Goal: Task Accomplishment & Management: Use online tool/utility

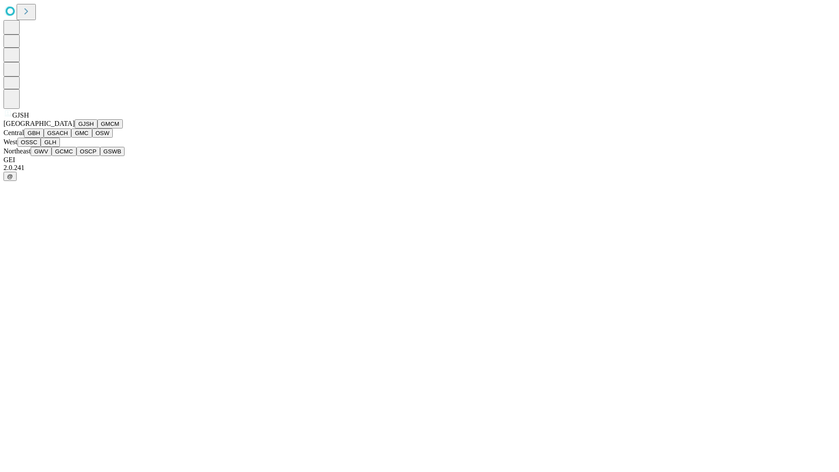
click at [75, 128] on button "GJSH" at bounding box center [86, 123] width 23 height 9
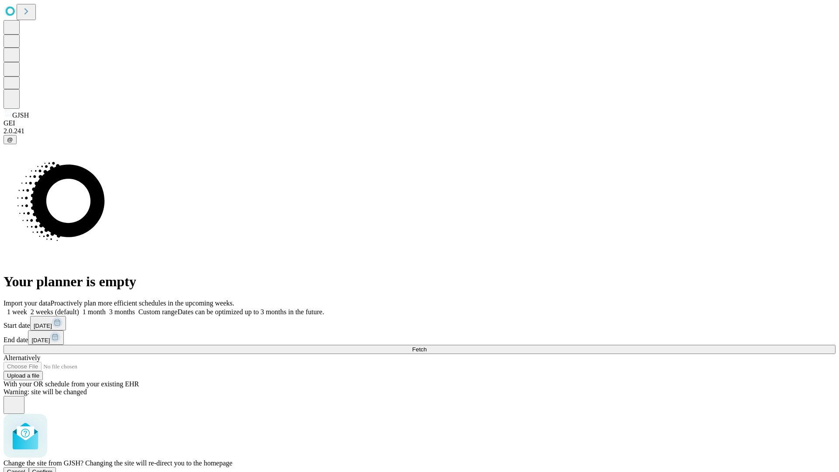
click at [53, 468] on span "Confirm" at bounding box center [42, 471] width 21 height 7
click at [79, 308] on label "2 weeks (default)" at bounding box center [53, 311] width 52 height 7
click at [427, 346] on span "Fetch" at bounding box center [419, 349] width 14 height 7
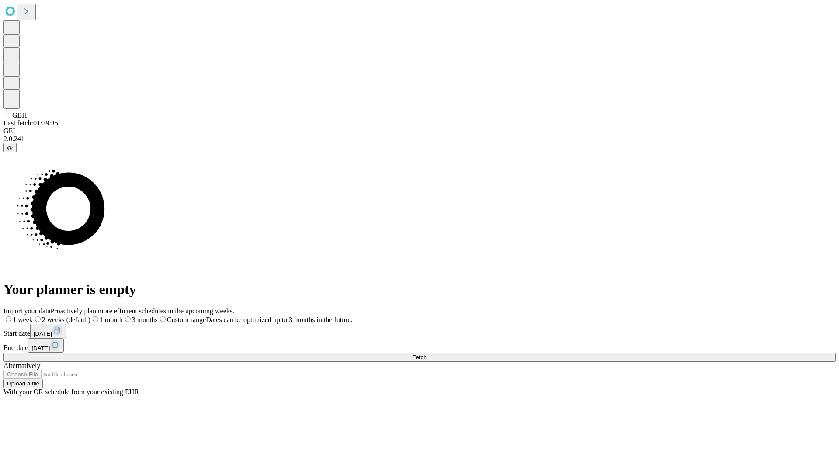
click at [90, 316] on label "2 weeks (default)" at bounding box center [62, 319] width 58 height 7
click at [427, 354] on span "Fetch" at bounding box center [419, 357] width 14 height 7
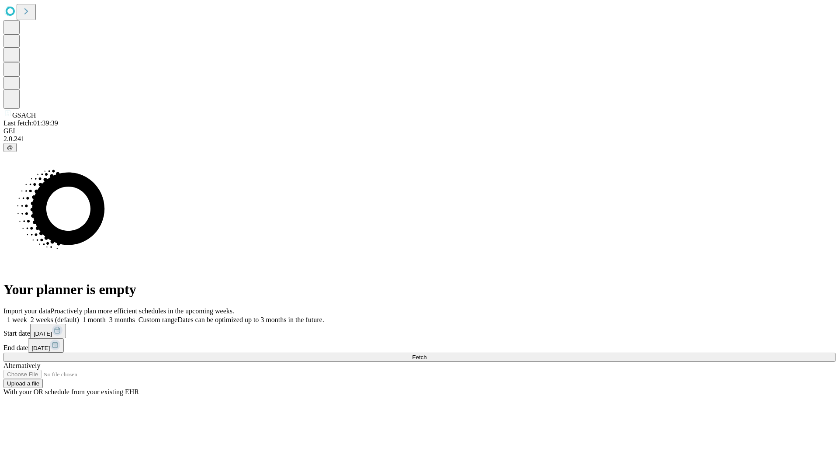
click at [79, 316] on label "2 weeks (default)" at bounding box center [53, 319] width 52 height 7
click at [427, 354] on span "Fetch" at bounding box center [419, 357] width 14 height 7
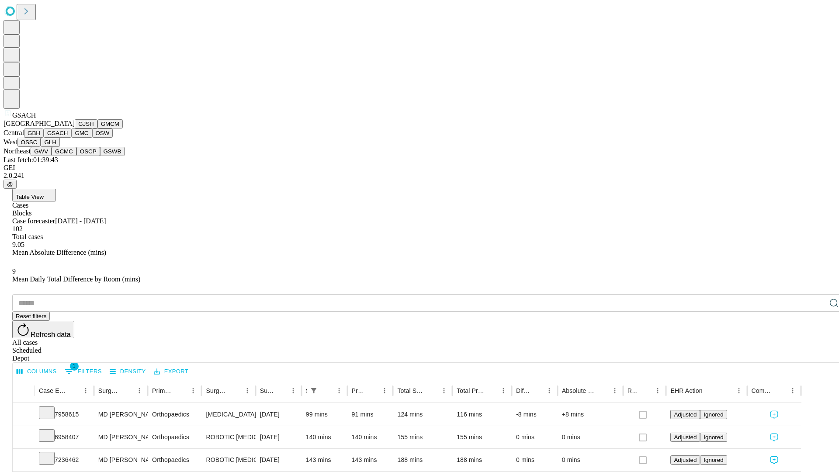
click at [71, 138] on button "GMC" at bounding box center [81, 132] width 21 height 9
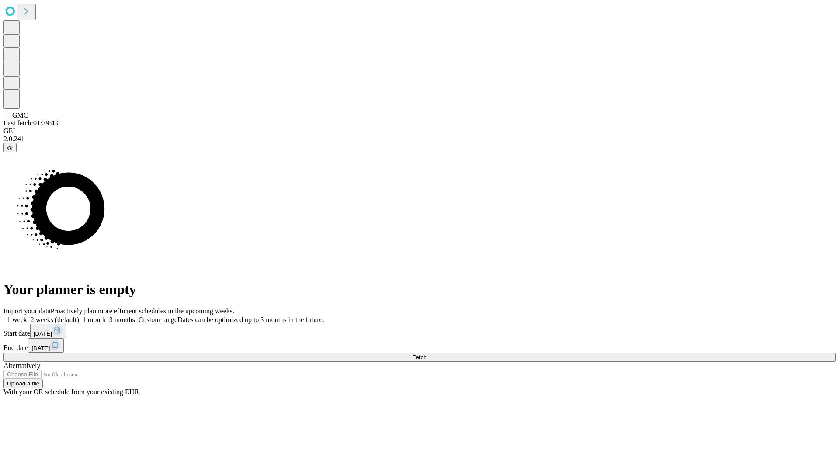
click at [79, 316] on label "2 weeks (default)" at bounding box center [53, 319] width 52 height 7
click at [427, 354] on span "Fetch" at bounding box center [419, 357] width 14 height 7
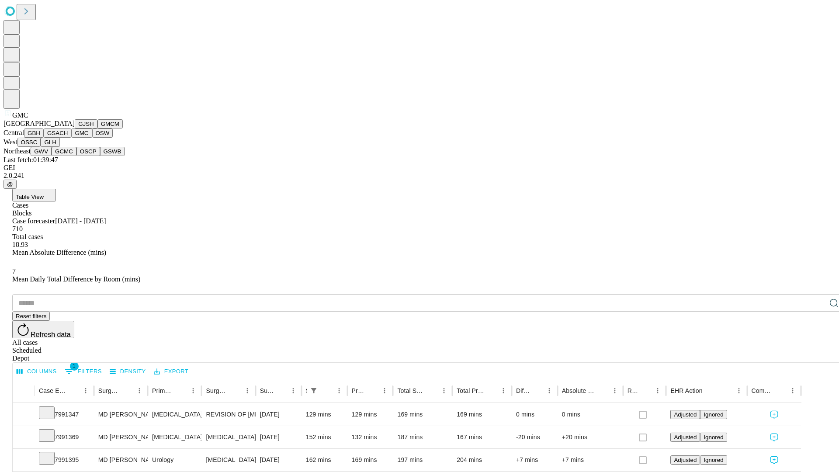
click at [92, 138] on button "OSW" at bounding box center [102, 132] width 21 height 9
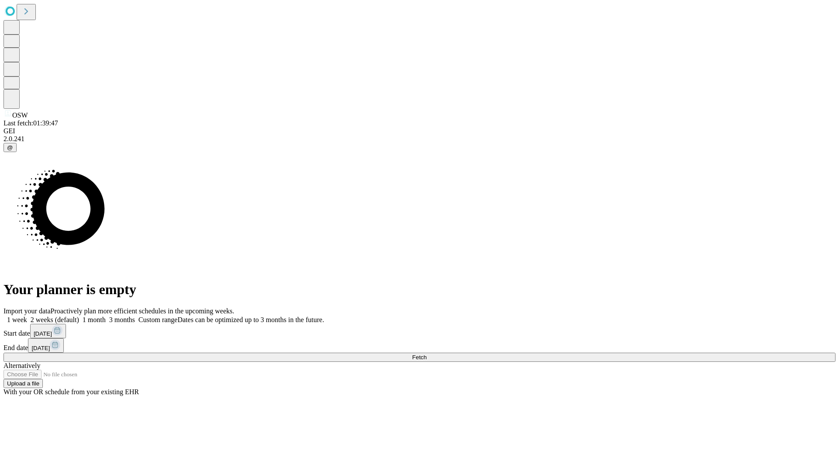
click at [427, 354] on span "Fetch" at bounding box center [419, 357] width 14 height 7
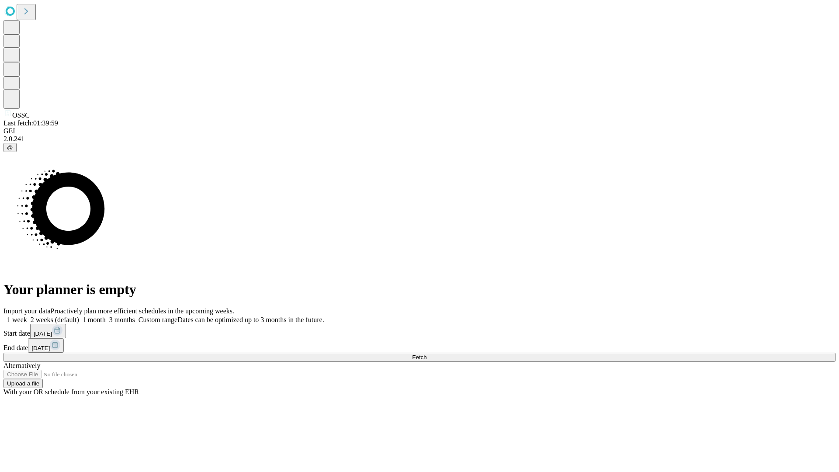
click at [79, 316] on label "2 weeks (default)" at bounding box center [53, 319] width 52 height 7
click at [427, 354] on span "Fetch" at bounding box center [419, 357] width 14 height 7
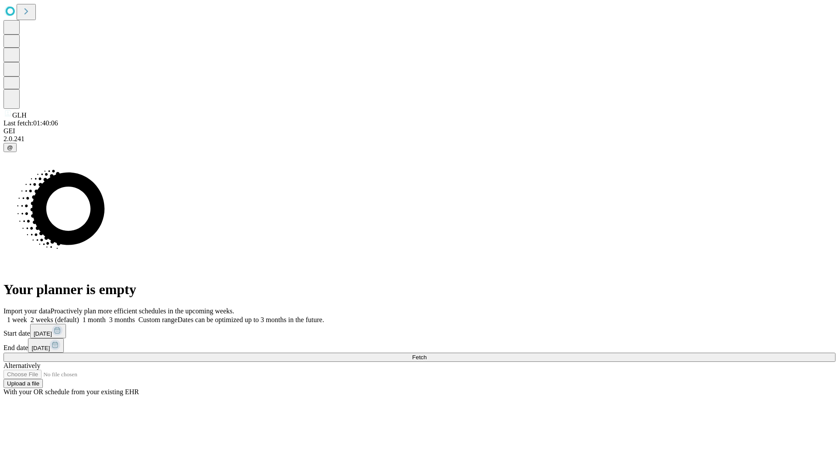
click at [79, 316] on label "2 weeks (default)" at bounding box center [53, 319] width 52 height 7
click at [427, 354] on span "Fetch" at bounding box center [419, 357] width 14 height 7
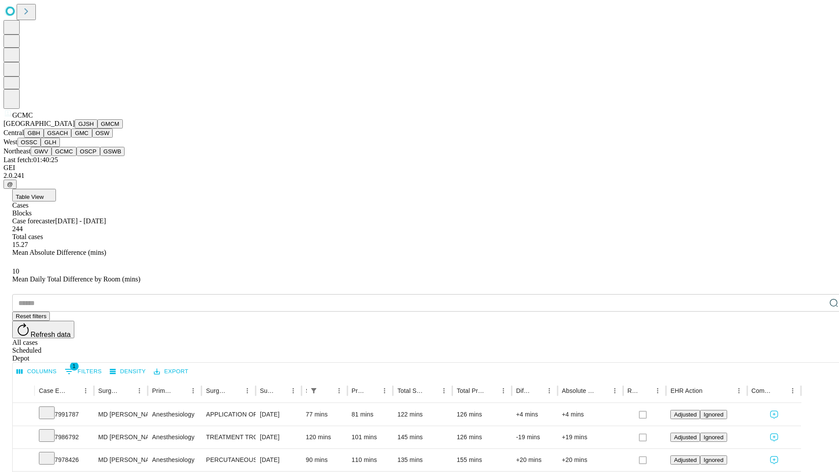
click at [76, 156] on button "OSCP" at bounding box center [88, 151] width 24 height 9
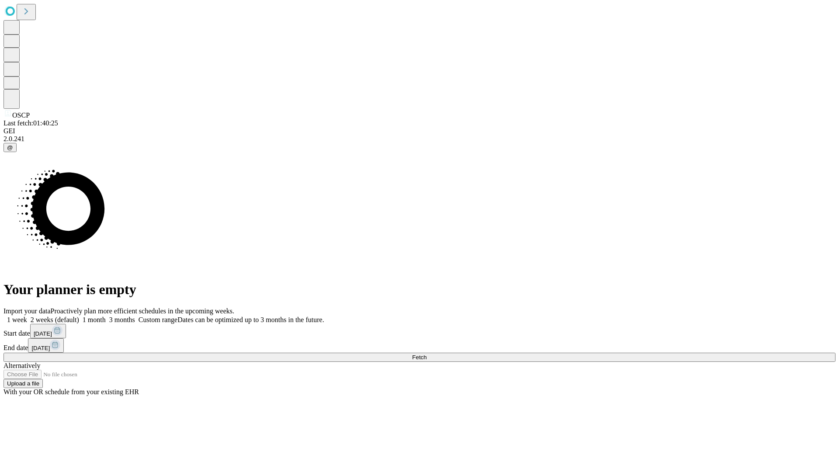
click at [79, 316] on label "2 weeks (default)" at bounding box center [53, 319] width 52 height 7
click at [427, 354] on span "Fetch" at bounding box center [419, 357] width 14 height 7
